Goal: Task Accomplishment & Management: Manage account settings

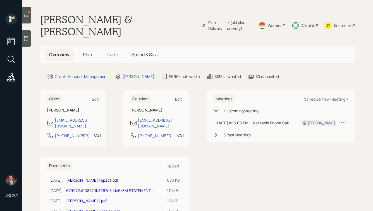
click at [11, 80] on icon at bounding box center [11, 77] width 10 height 10
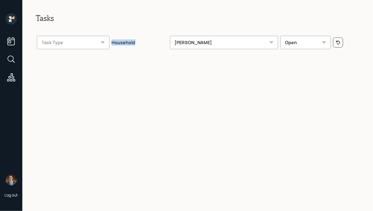
drag, startPoint x: 135, startPoint y: 42, endPoint x: 102, endPoint y: 40, distance: 33.1
click at [102, 40] on tr "Task Type Household [PERSON_NAME] Open" at bounding box center [198, 42] width 324 height 20
click at [124, 40] on th "Household" at bounding box center [140, 42] width 58 height 20
click at [288, 40] on div "Open" at bounding box center [305, 42] width 51 height 13
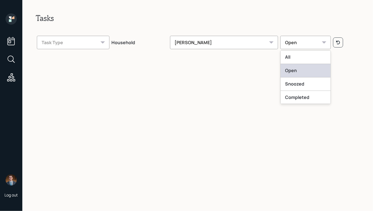
click at [298, 73] on div "Open" at bounding box center [306, 70] width 50 height 13
click at [303, 44] on div "Open" at bounding box center [305, 42] width 51 height 13
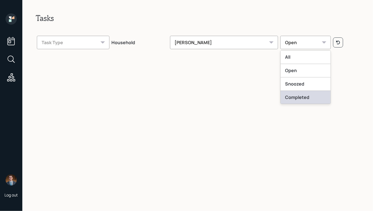
click at [290, 97] on div "Completed" at bounding box center [306, 97] width 50 height 13
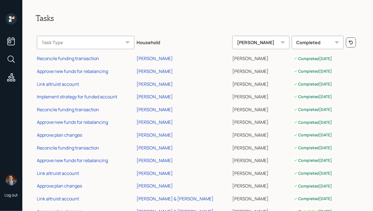
scroll to position [19, 0]
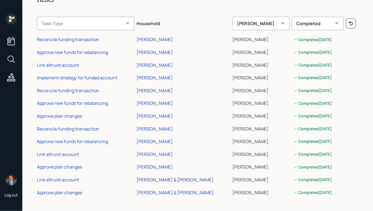
click at [166, 180] on div "[PERSON_NAME] & [PERSON_NAME]" at bounding box center [175, 179] width 77 height 6
